Goal: Transaction & Acquisition: Purchase product/service

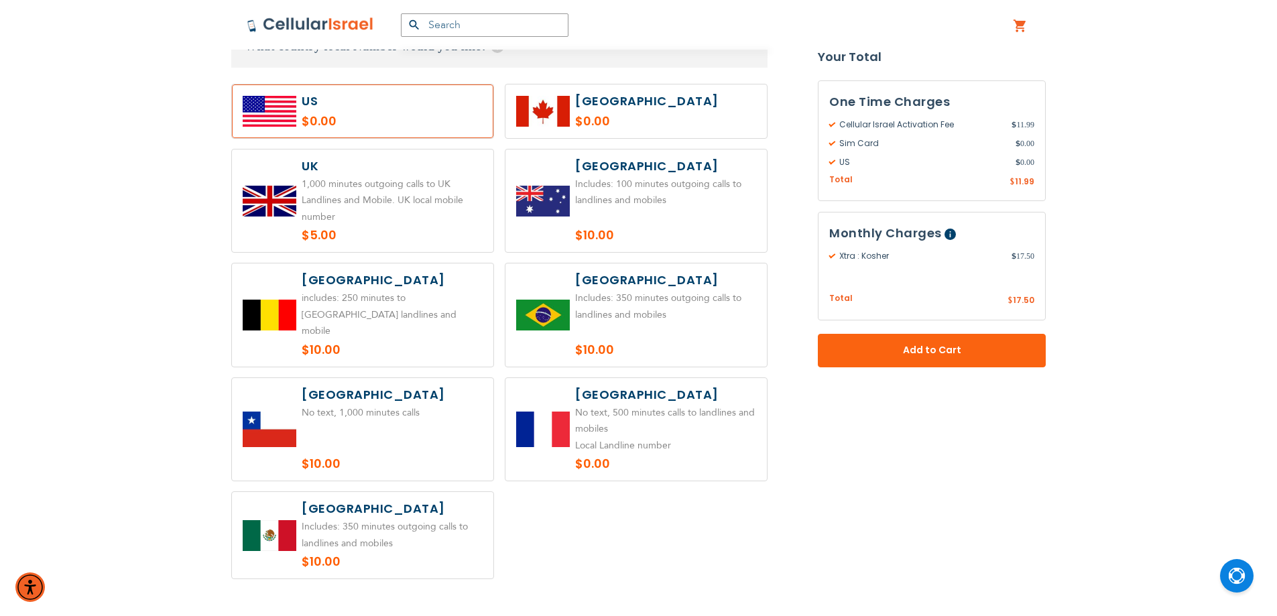
scroll to position [1118, 0]
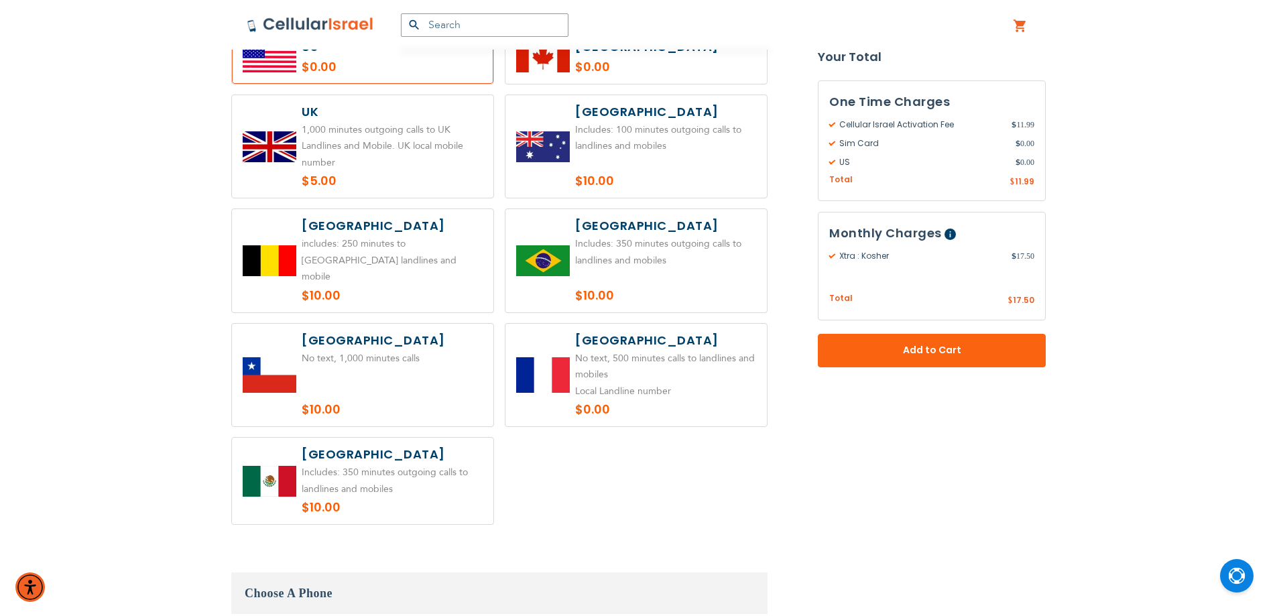
click at [357, 155] on label at bounding box center [362, 146] width 261 height 103
radio input "true"
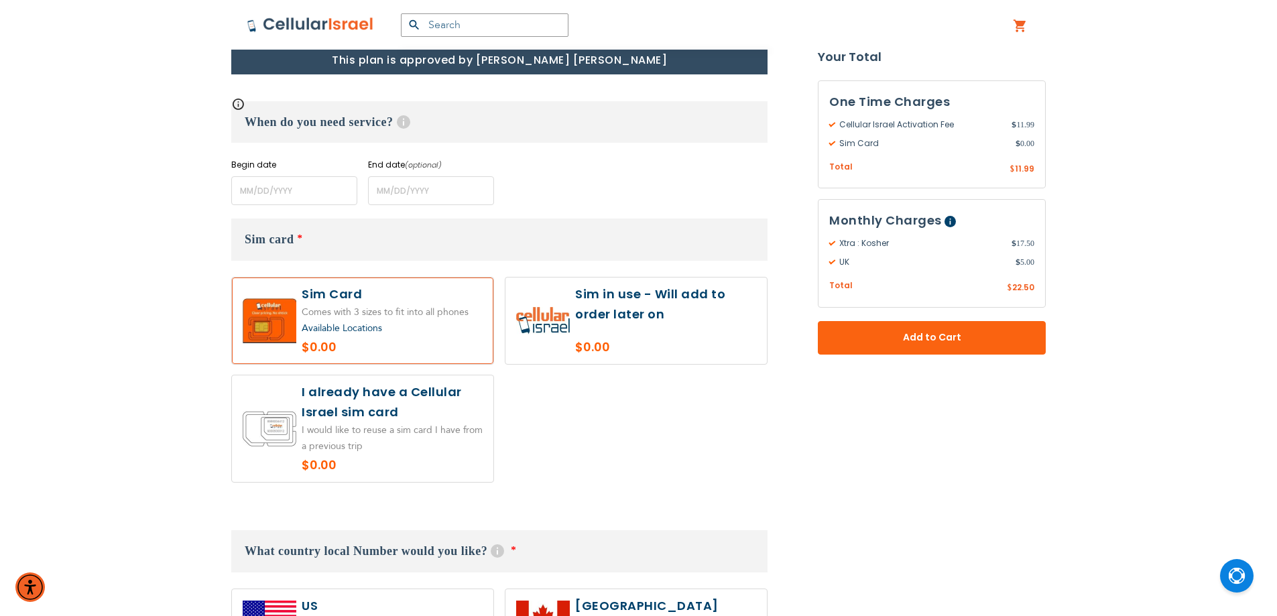
scroll to position [223, 0]
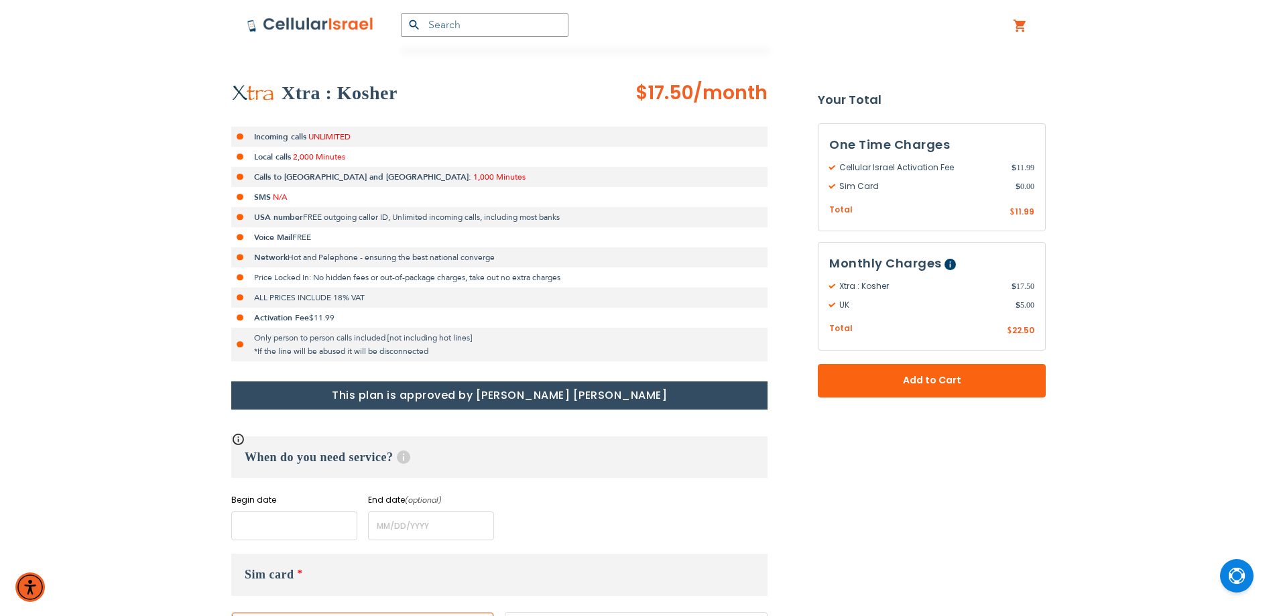
click at [286, 519] on input "name" at bounding box center [294, 526] width 126 height 29
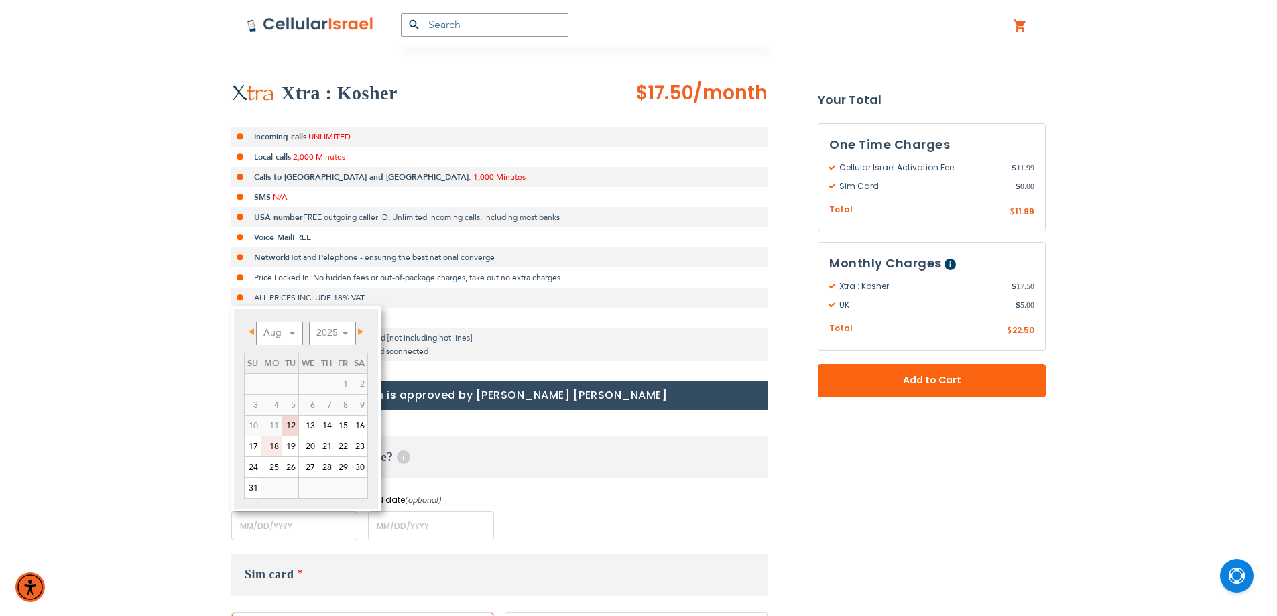
click at [272, 445] on link "18" at bounding box center [271, 446] width 20 height 20
type input "[DATE]"
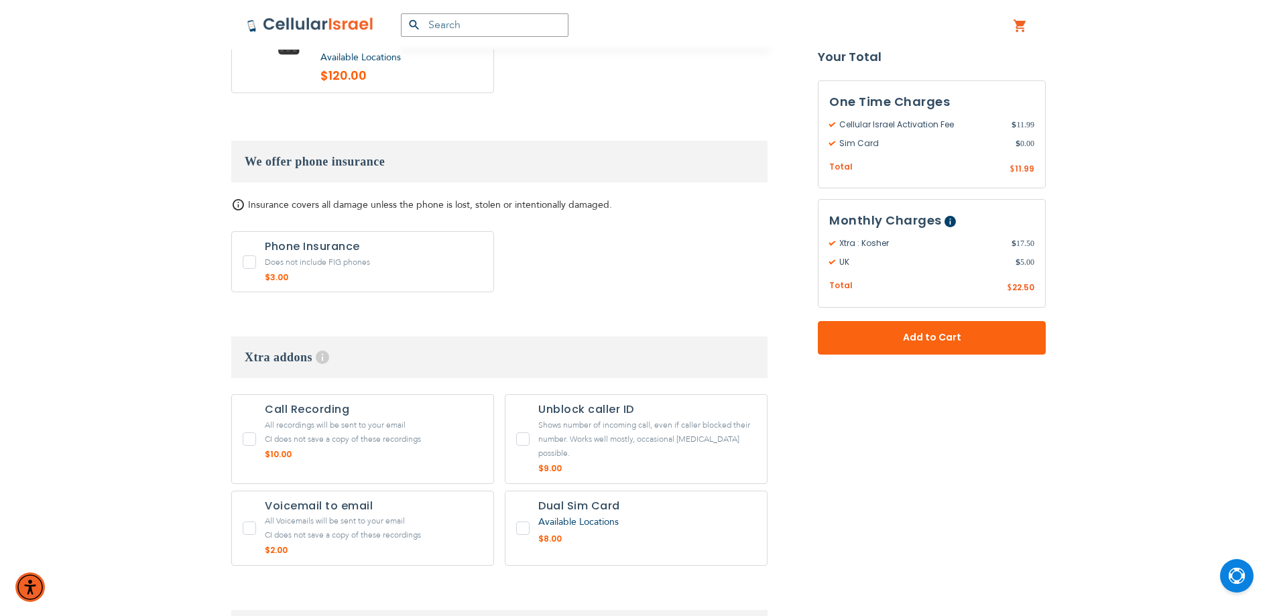
scroll to position [2011, 0]
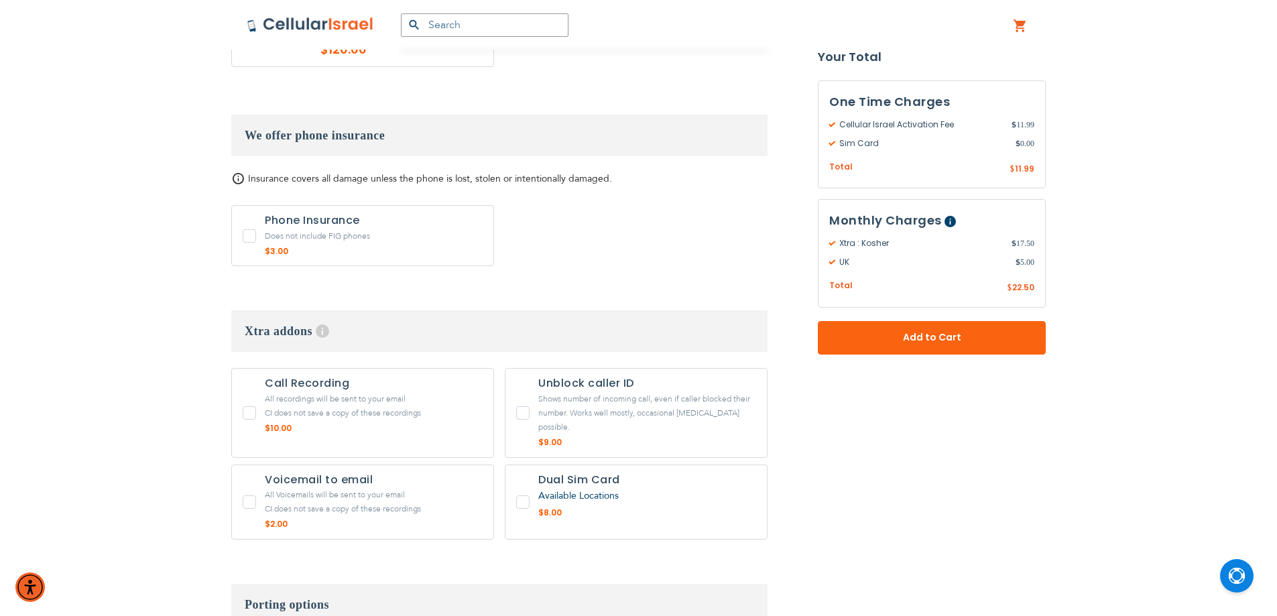
drag, startPoint x: 532, startPoint y: 98, endPoint x: 339, endPoint y: -62, distance: 250.9
drag, startPoint x: 339, startPoint y: -62, endPoint x: 726, endPoint y: 153, distance: 443.3
click at [726, 172] on div "Insurance covers all damage unless the phone is lost, stolen or intentionally d…" at bounding box center [499, 222] width 536 height 101
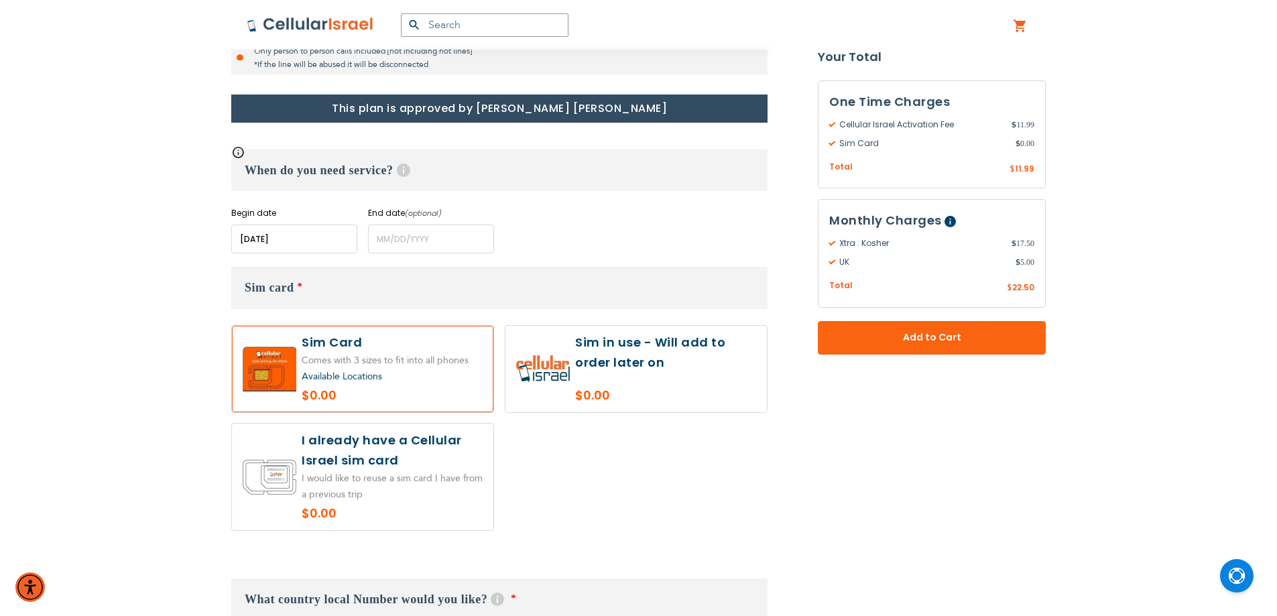
scroll to position [447, 0]
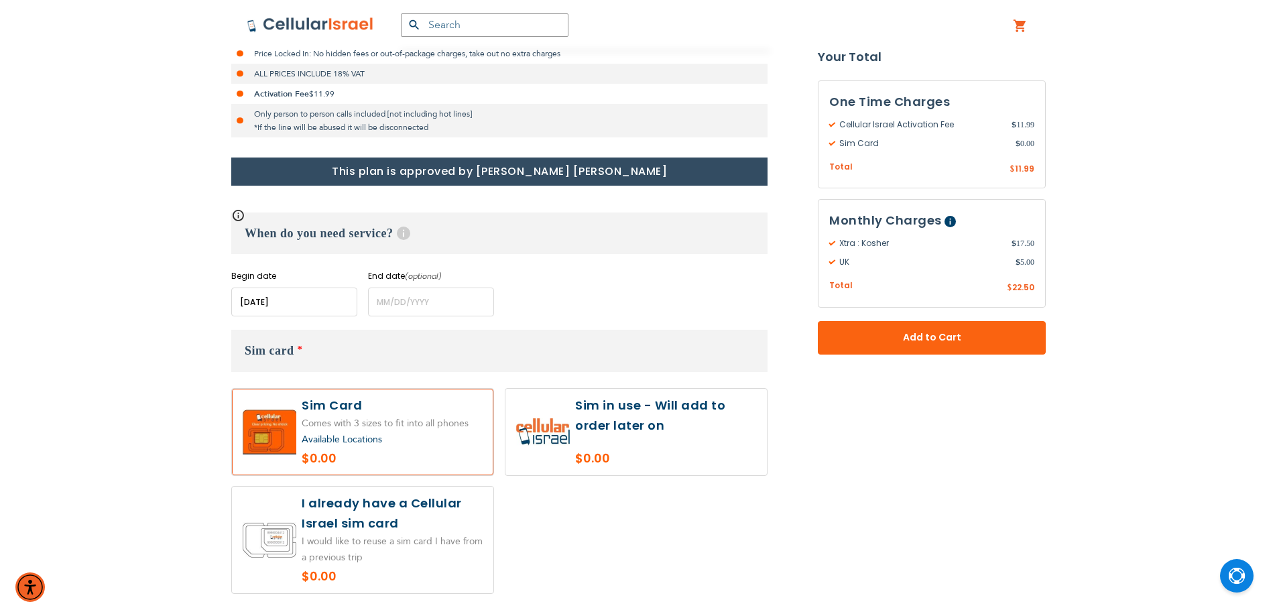
click at [411, 526] on label at bounding box center [362, 540] width 261 height 107
radio input "true"
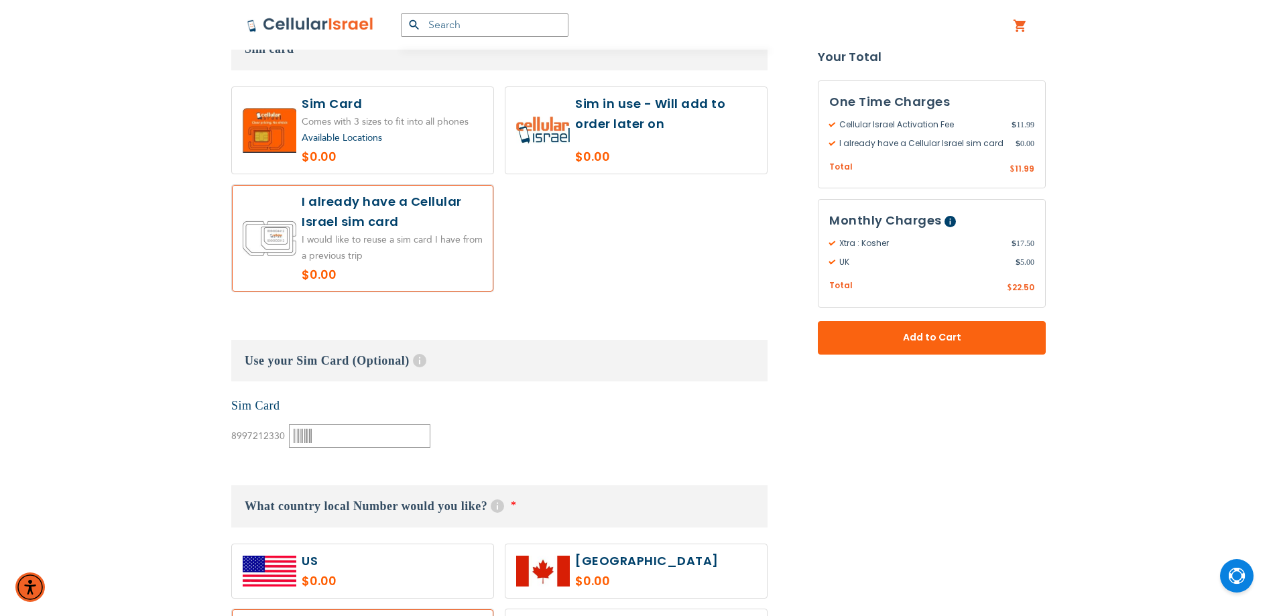
scroll to position [782, 0]
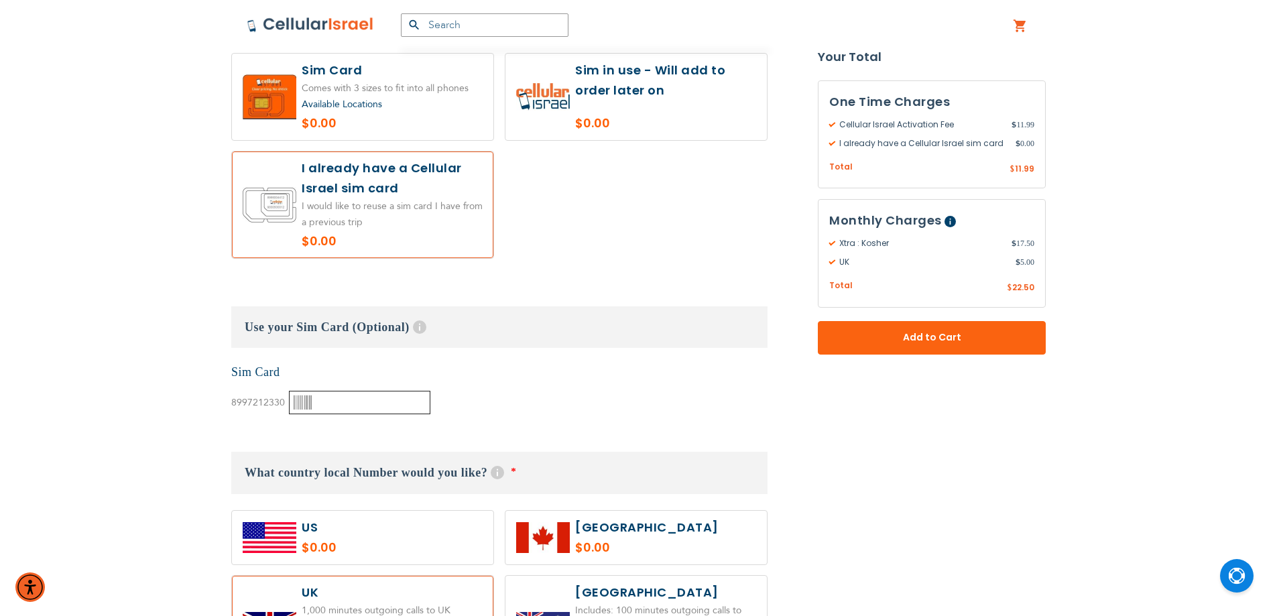
click at [326, 406] on input "text" at bounding box center [359, 402] width 141 height 23
paste input "0000410820"
click at [322, 408] on input "0000410820" at bounding box center [359, 402] width 141 height 23
click at [493, 374] on div "None Sim Card 8997212330" at bounding box center [499, 389] width 536 height 51
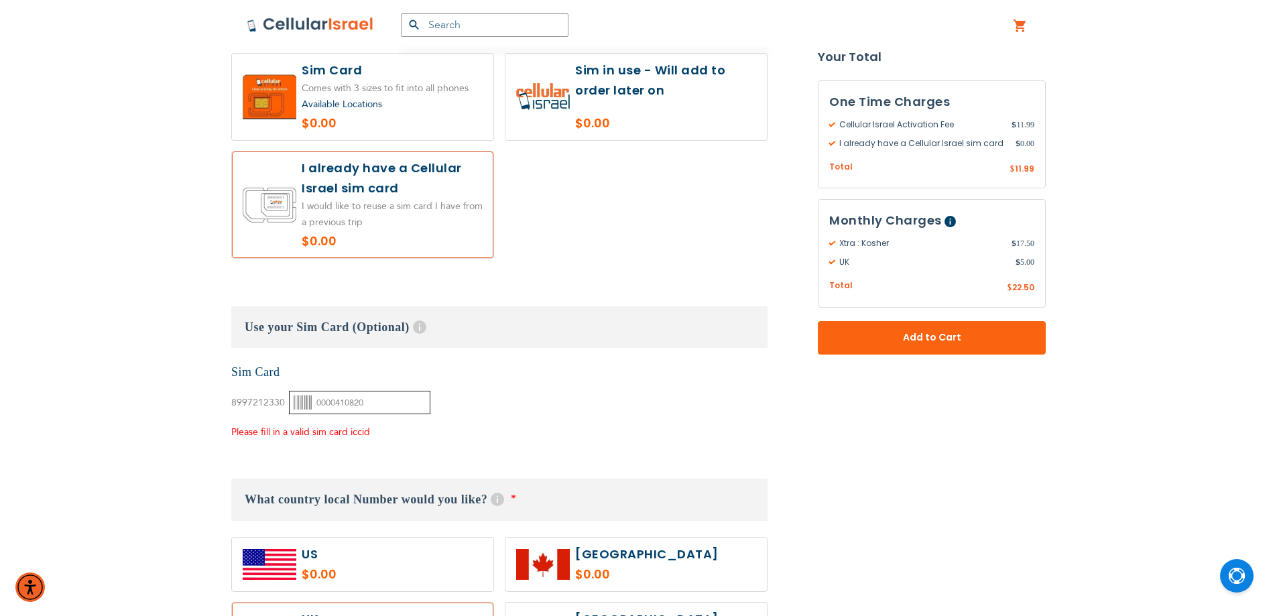
click at [322, 404] on input "0000410820" at bounding box center [359, 402] width 141 height 23
type input "000410820"
click at [524, 386] on div "None Sim Card 8997212330" at bounding box center [499, 402] width 536 height 77
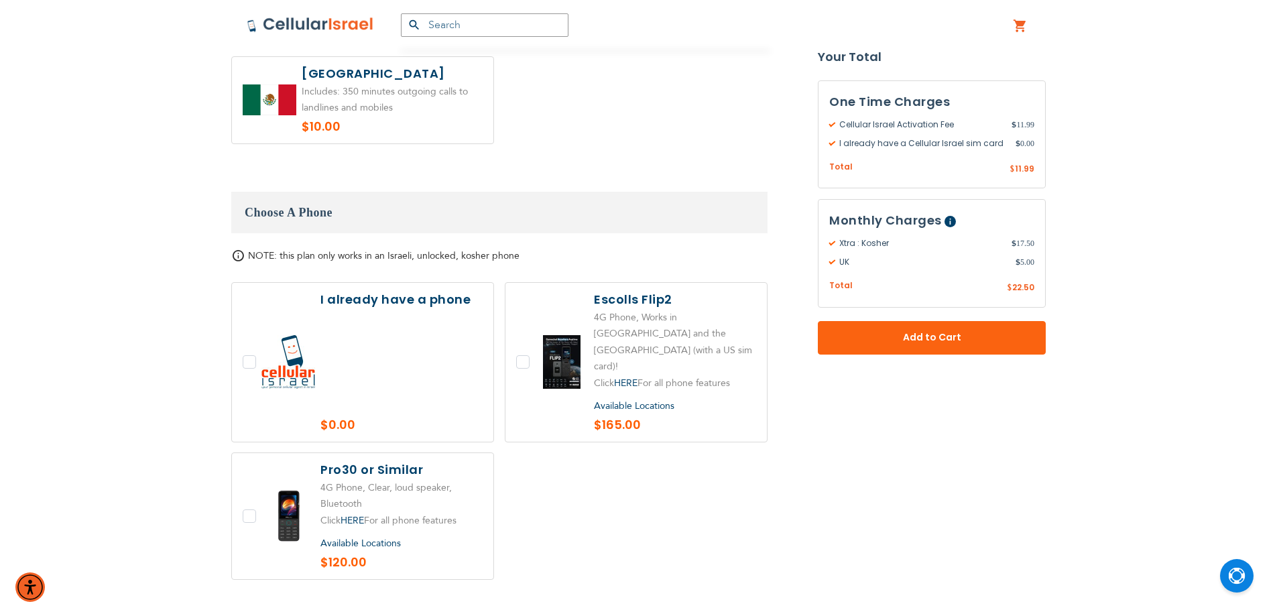
scroll to position [1676, 0]
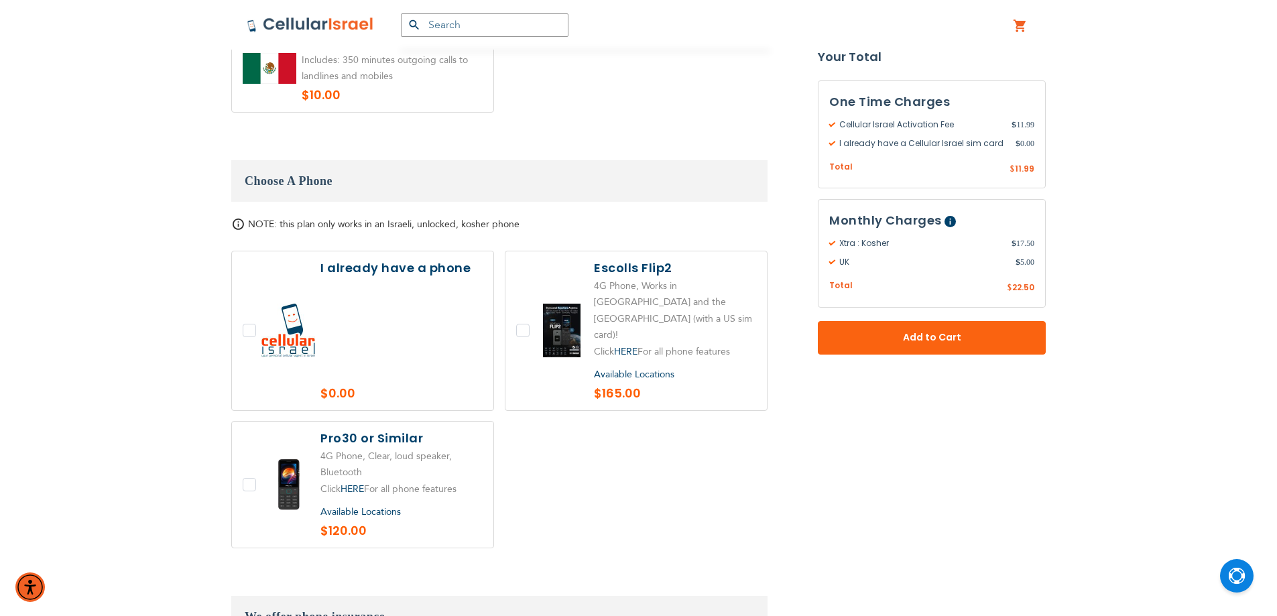
click at [361, 278] on label at bounding box center [362, 330] width 261 height 159
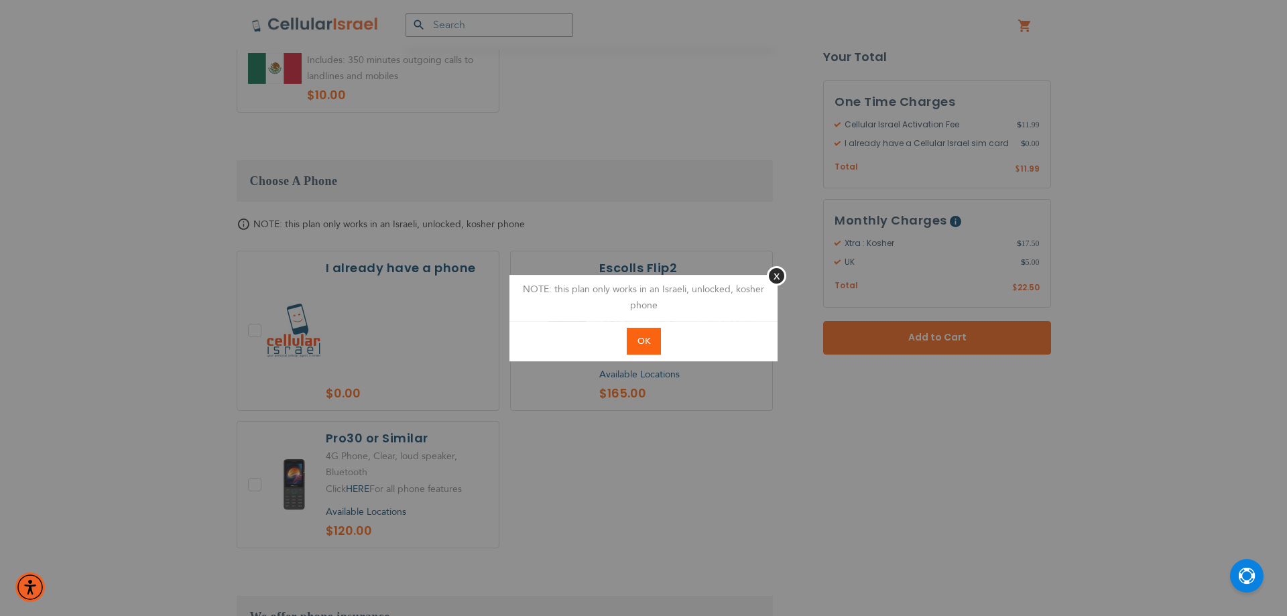
click at [656, 335] on button "OK" at bounding box center [644, 341] width 34 height 27
checkbox input "true"
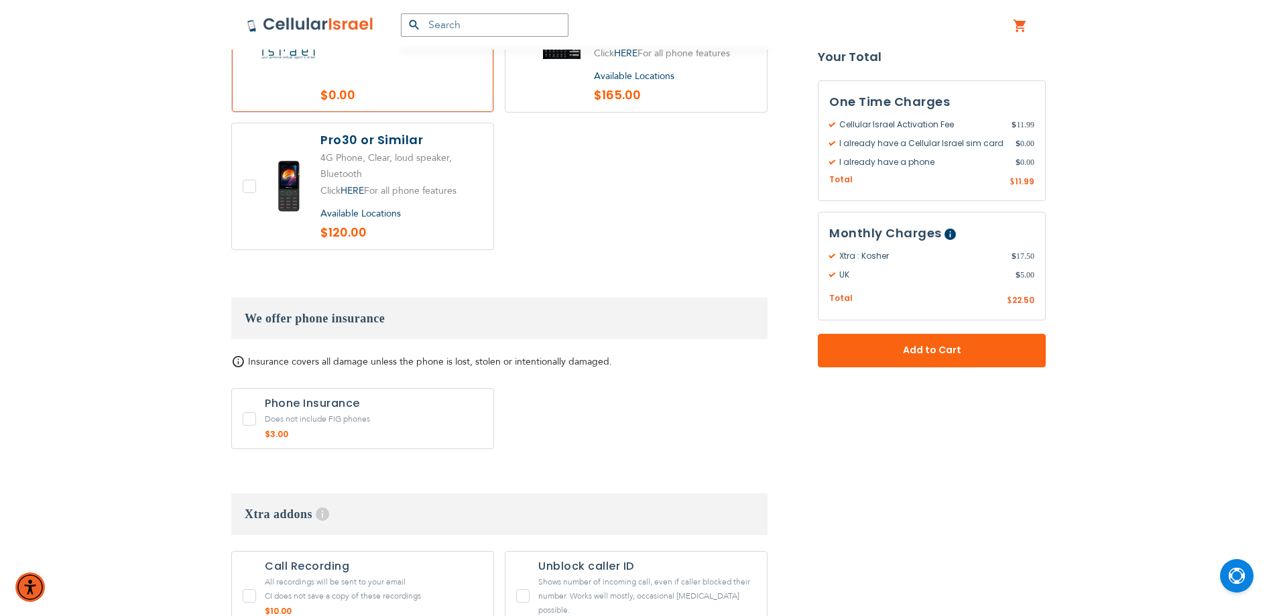
scroll to position [2011, 0]
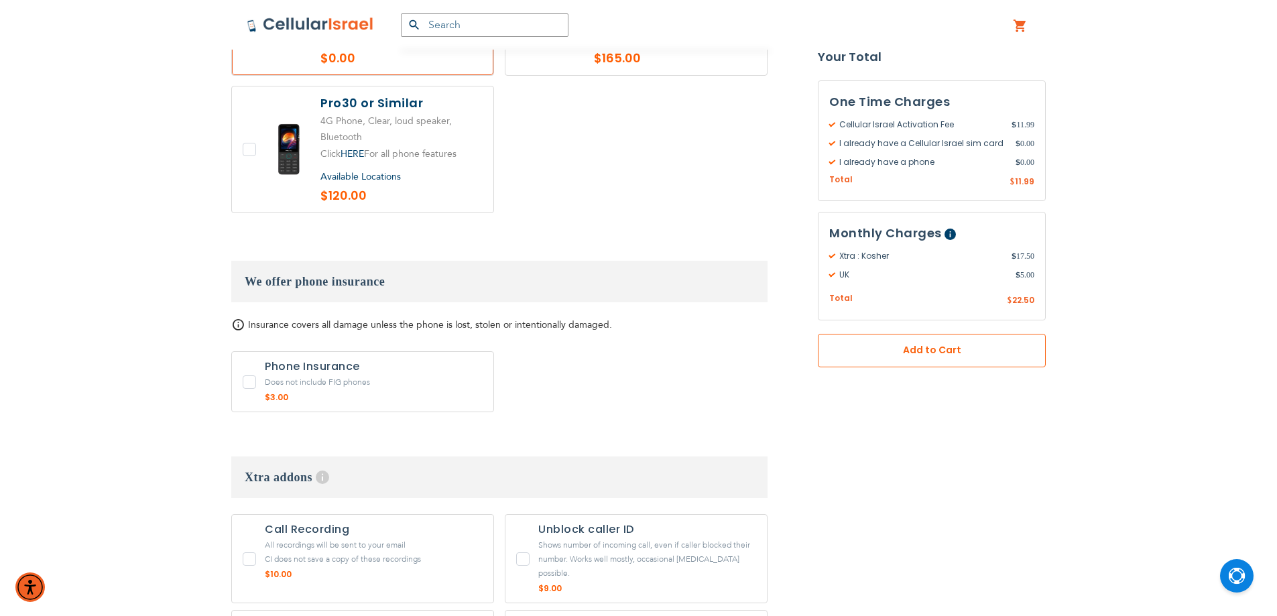
click at [895, 357] on span "Add to Cart" at bounding box center [931, 351] width 139 height 14
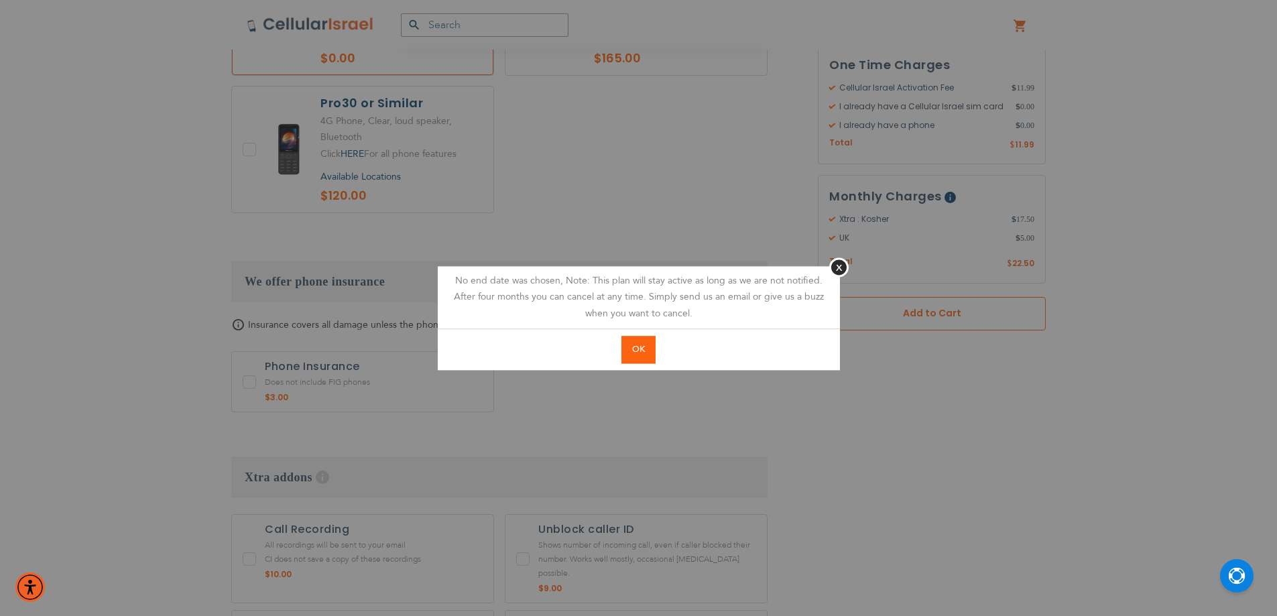
scroll to position [112, 0]
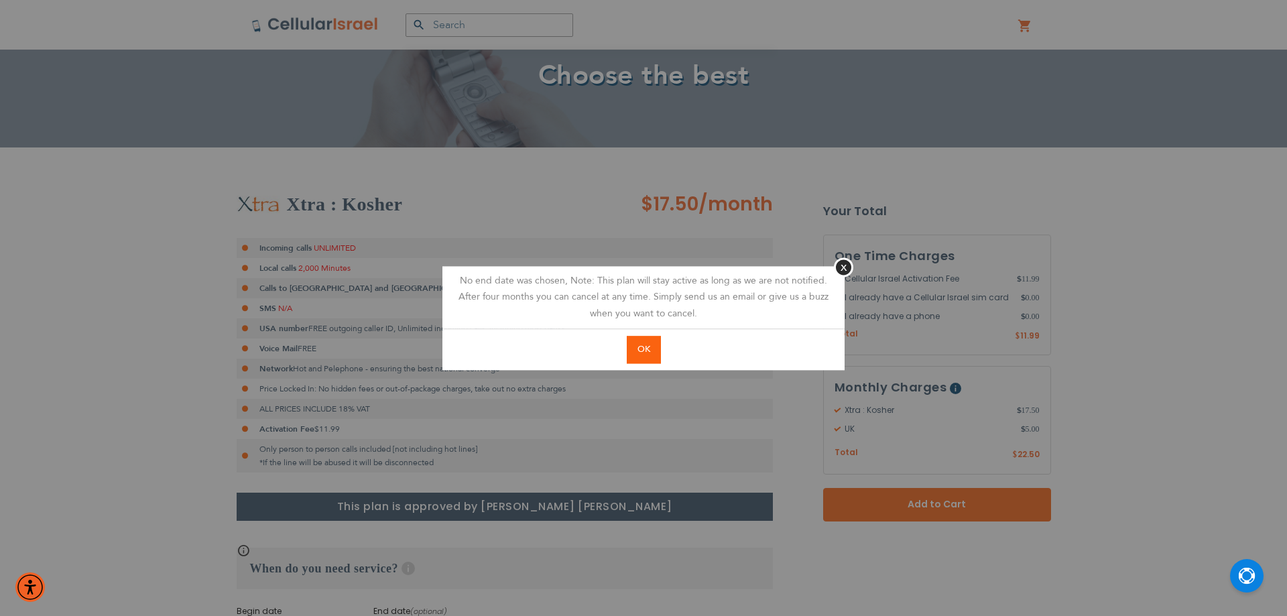
click at [660, 345] on button "OK" at bounding box center [644, 349] width 34 height 27
click at [0, 0] on div at bounding box center [0, 0] width 0 height 0
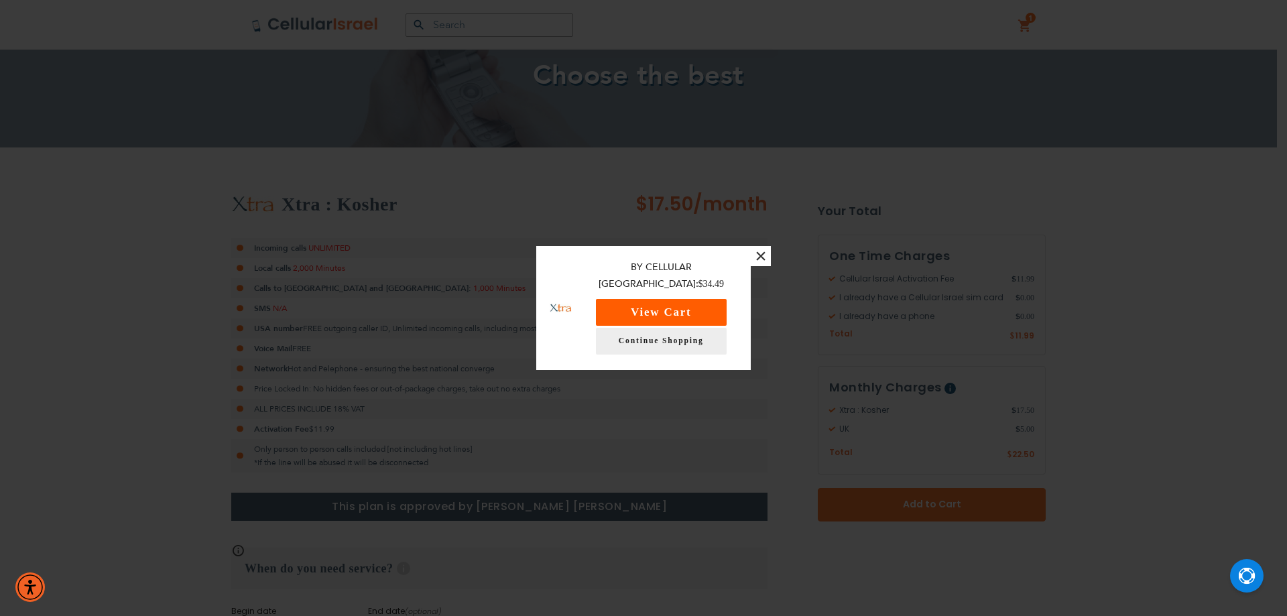
click at [667, 308] on button "View Cart" at bounding box center [661, 312] width 131 height 27
